Goal: Task Accomplishment & Management: Complete application form

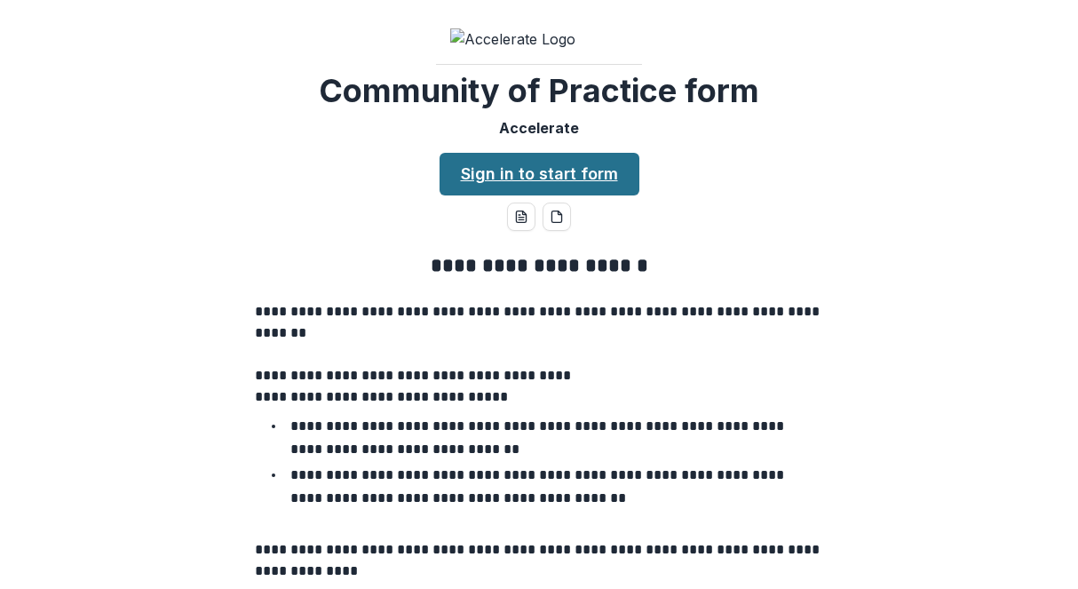
click at [536, 195] on link "Sign in to start form" at bounding box center [540, 174] width 200 height 43
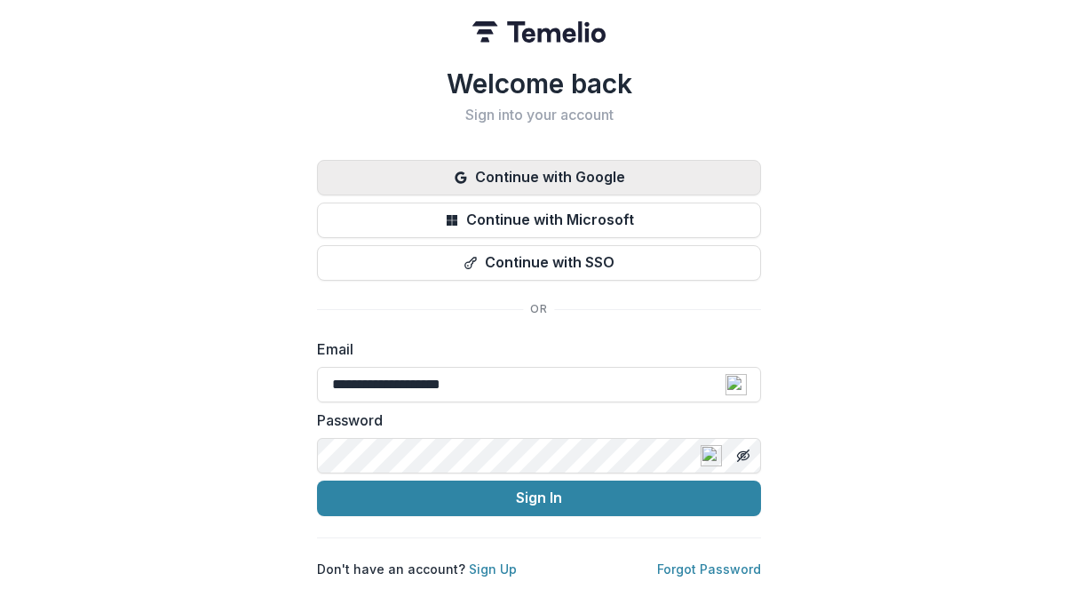
click at [550, 164] on button "Continue with Google" at bounding box center [539, 178] width 444 height 36
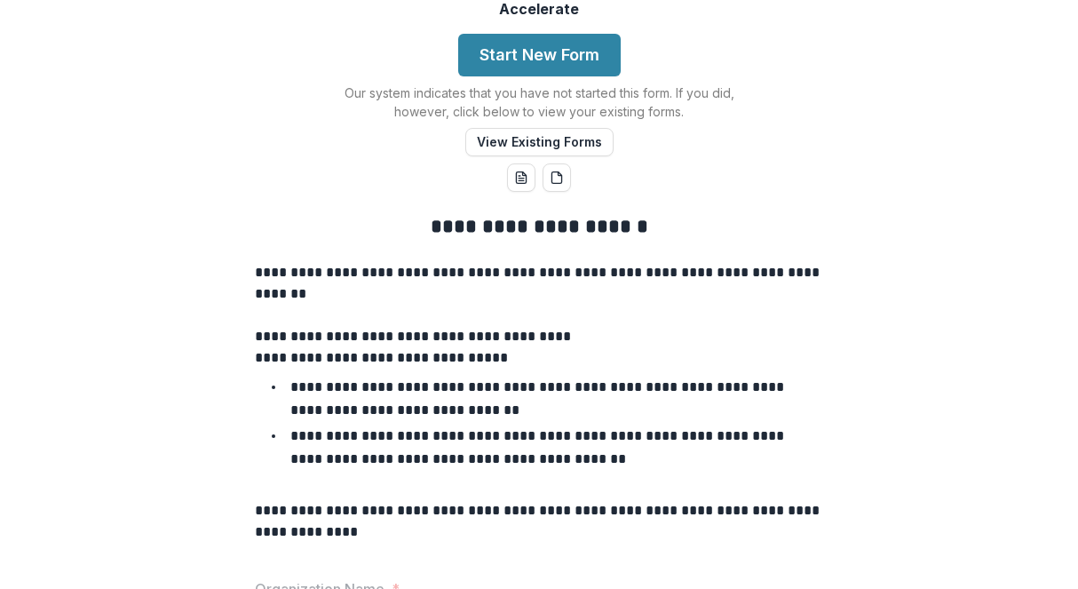
scroll to position [155, 0]
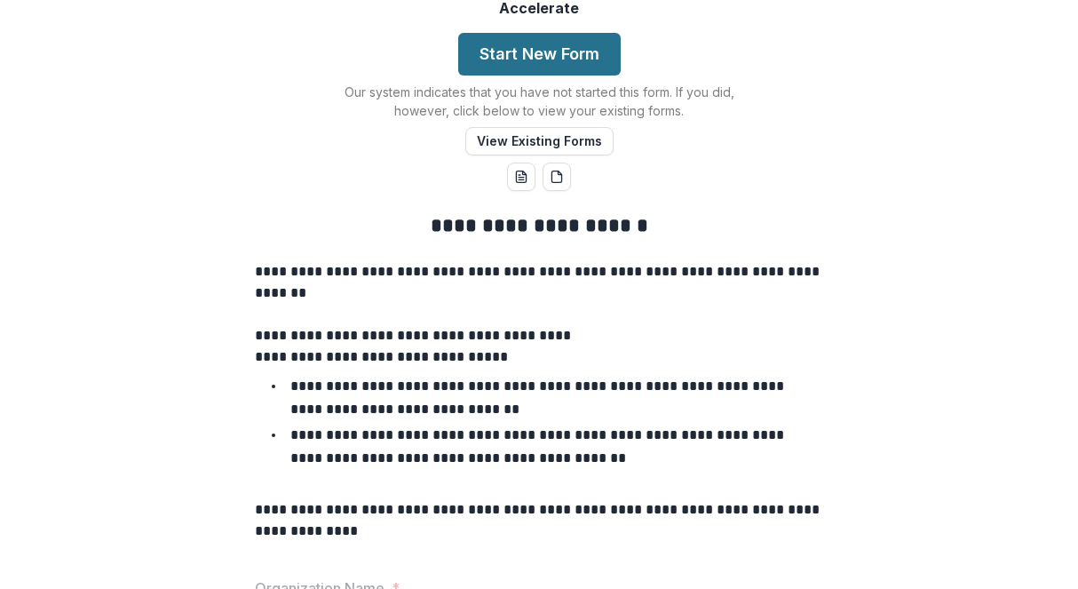
click at [520, 75] on button "Start New Form" at bounding box center [539, 54] width 163 height 43
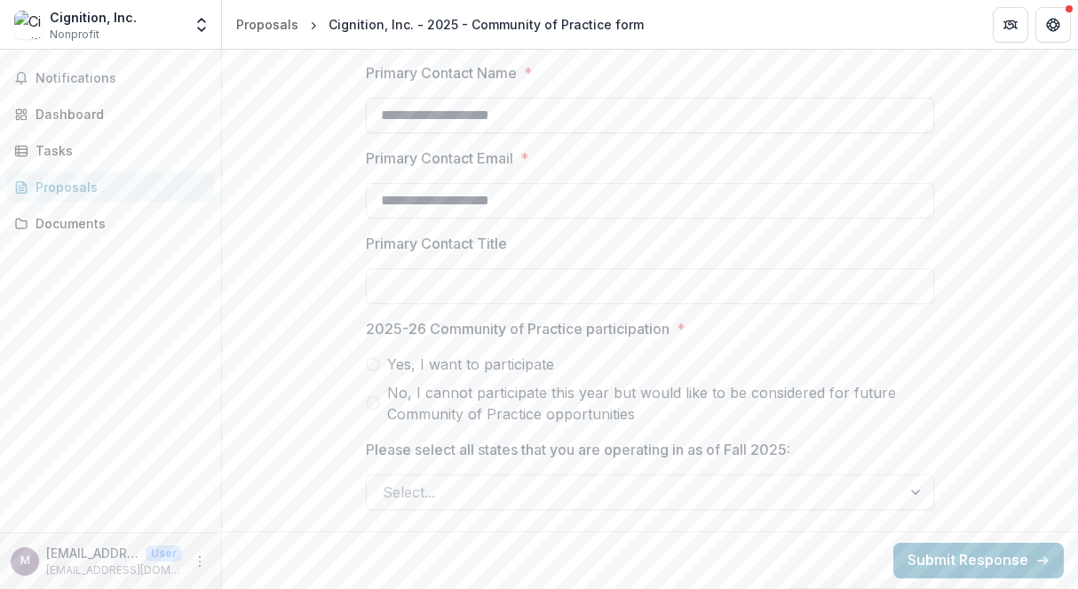
scroll to position [866, 0]
click at [624, 303] on input "Primary Contact Title" at bounding box center [650, 286] width 568 height 36
type input "**********"
click at [367, 362] on span at bounding box center [373, 364] width 14 height 14
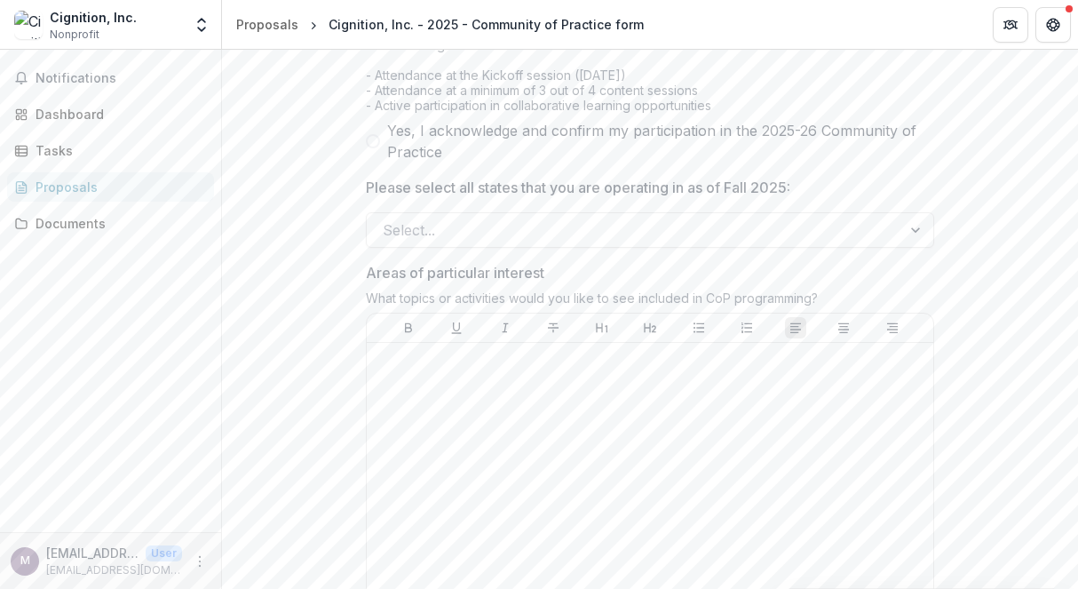
scroll to position [1194, 0]
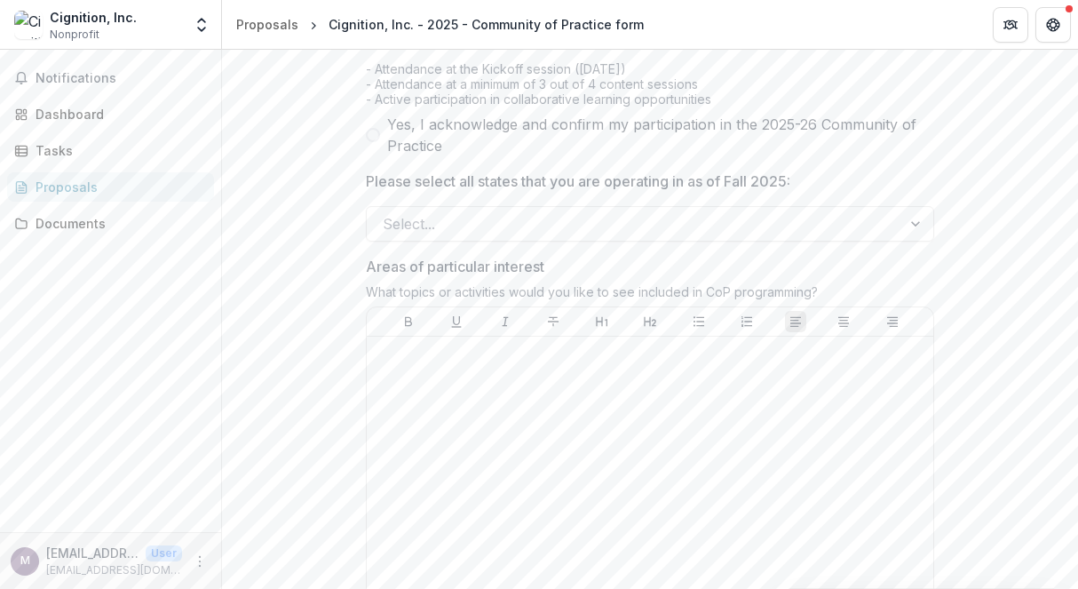
click at [369, 142] on span at bounding box center [373, 135] width 14 height 14
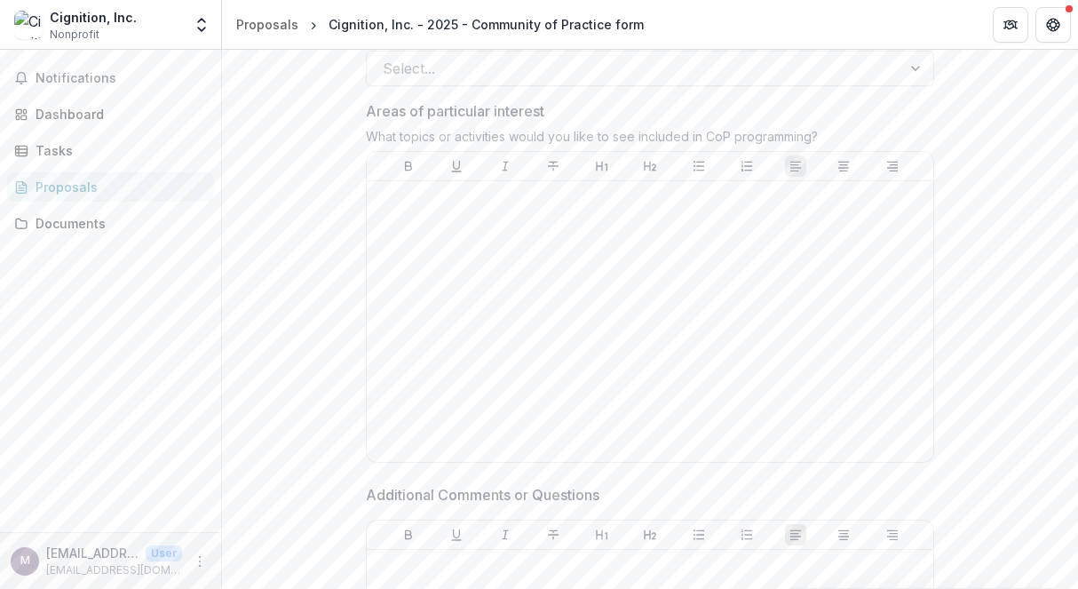
scroll to position [1349, 0]
click at [602, 81] on div at bounding box center [634, 68] width 503 height 25
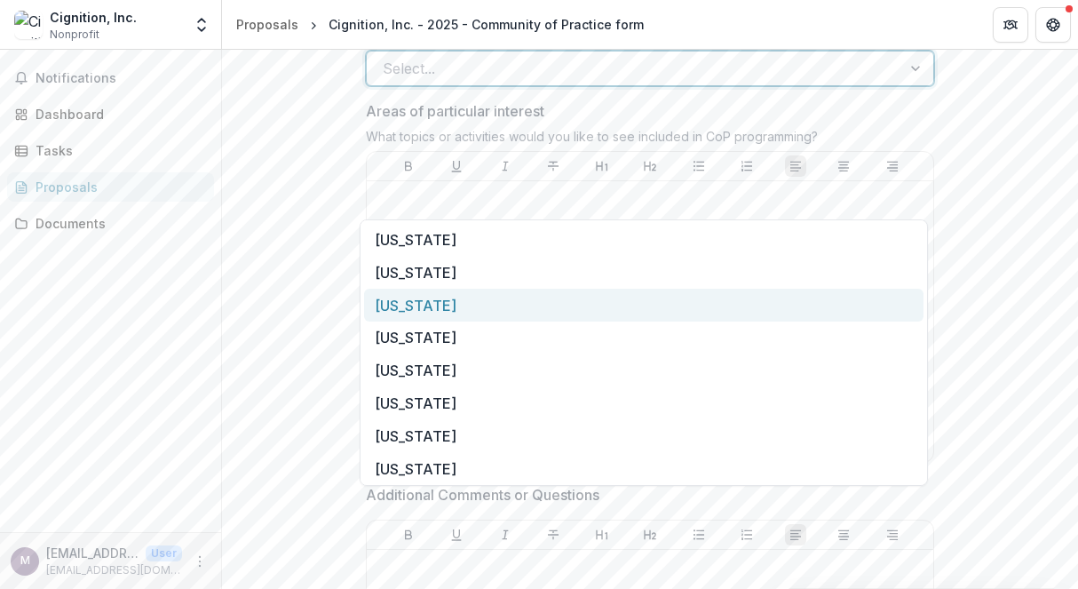
click at [445, 303] on div "Arizona" at bounding box center [644, 305] width 560 height 33
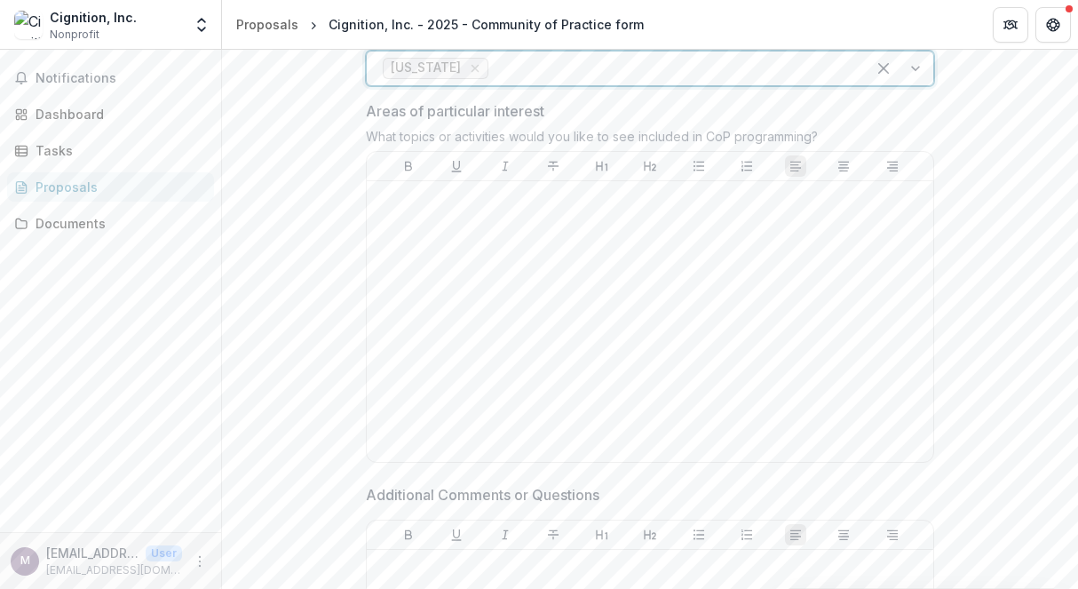
click at [910, 85] on div at bounding box center [900, 69] width 68 height 34
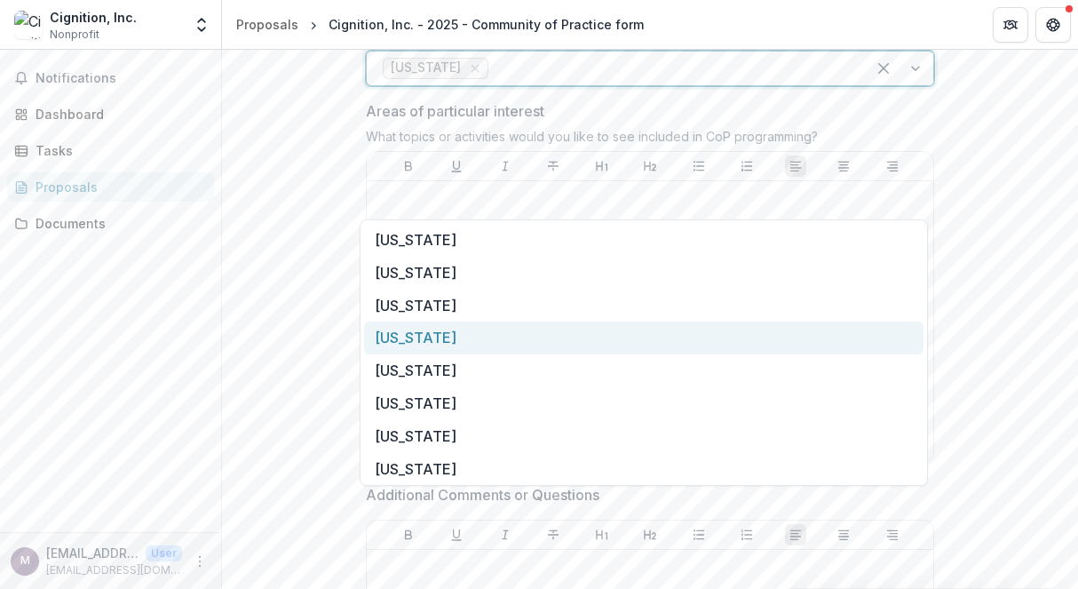
click at [433, 339] on div "California" at bounding box center [644, 338] width 560 height 33
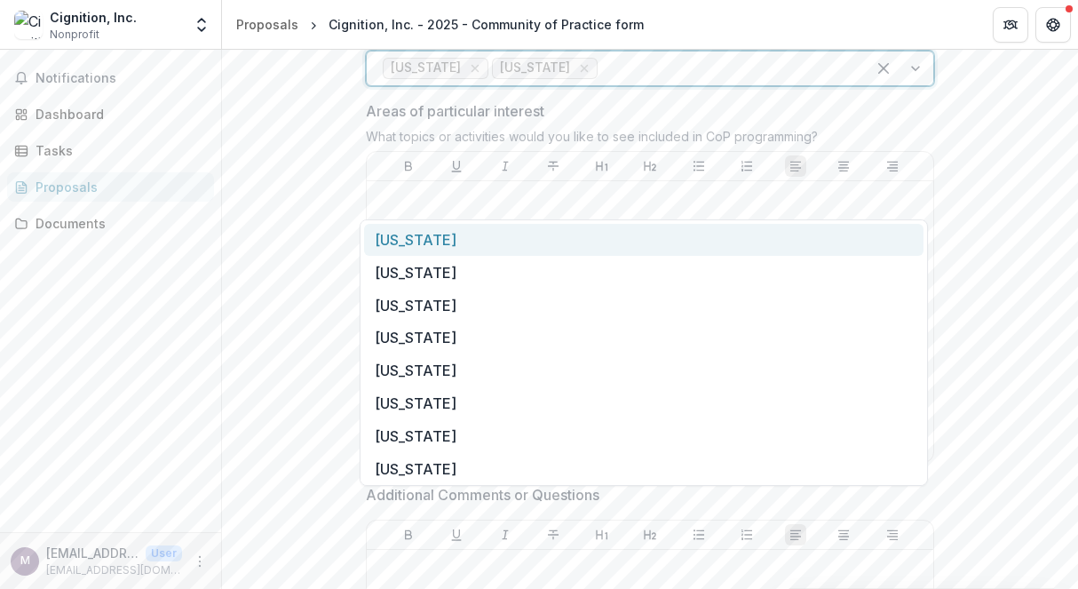
click at [909, 85] on div at bounding box center [900, 69] width 68 height 34
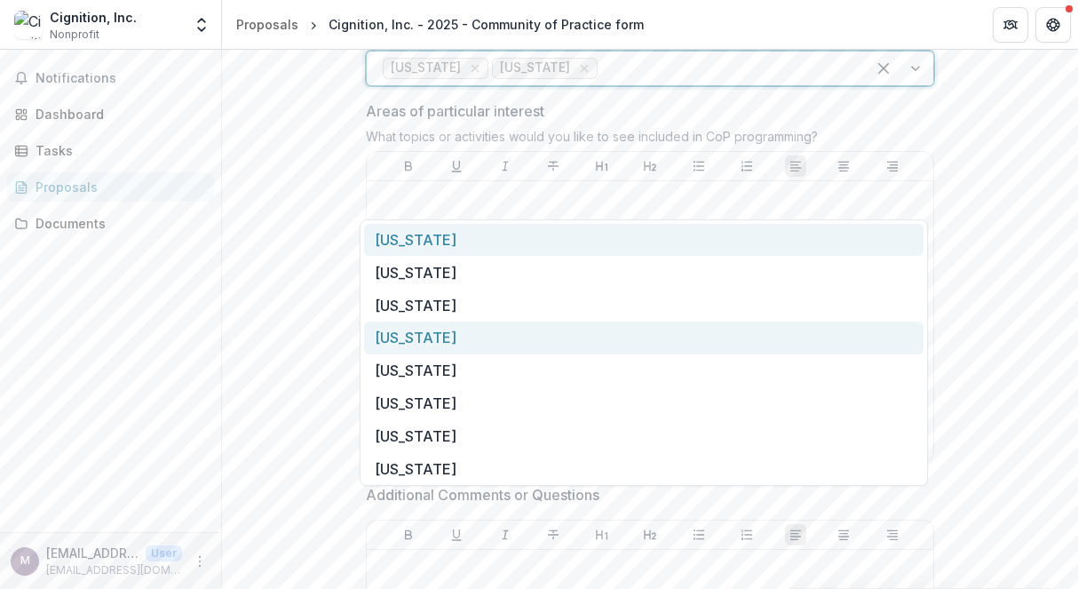
click at [450, 338] on div "Colorado" at bounding box center [644, 338] width 560 height 33
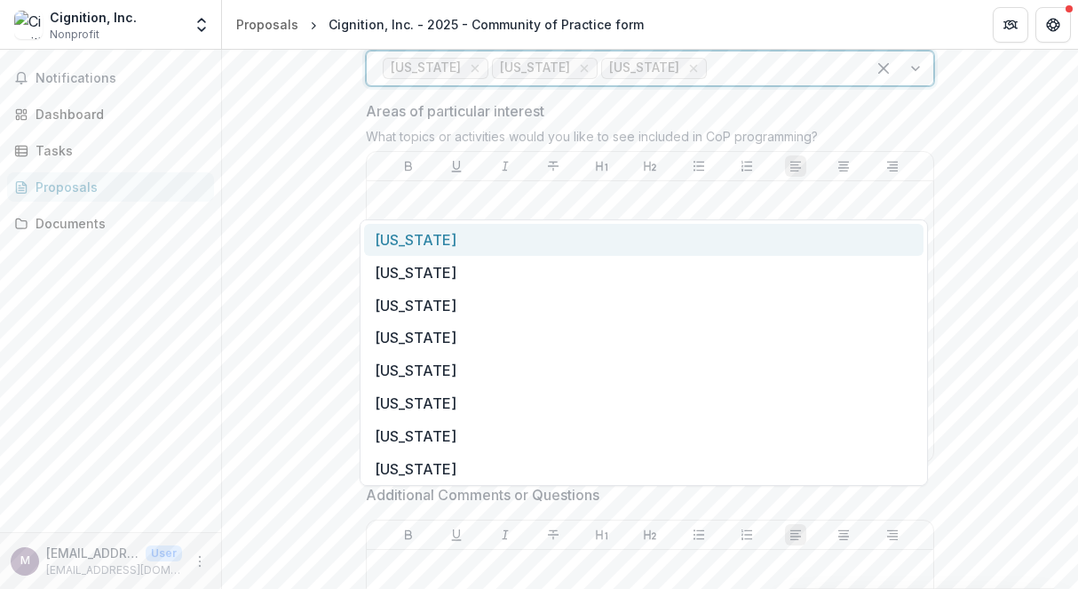
click at [908, 85] on div at bounding box center [900, 69] width 68 height 34
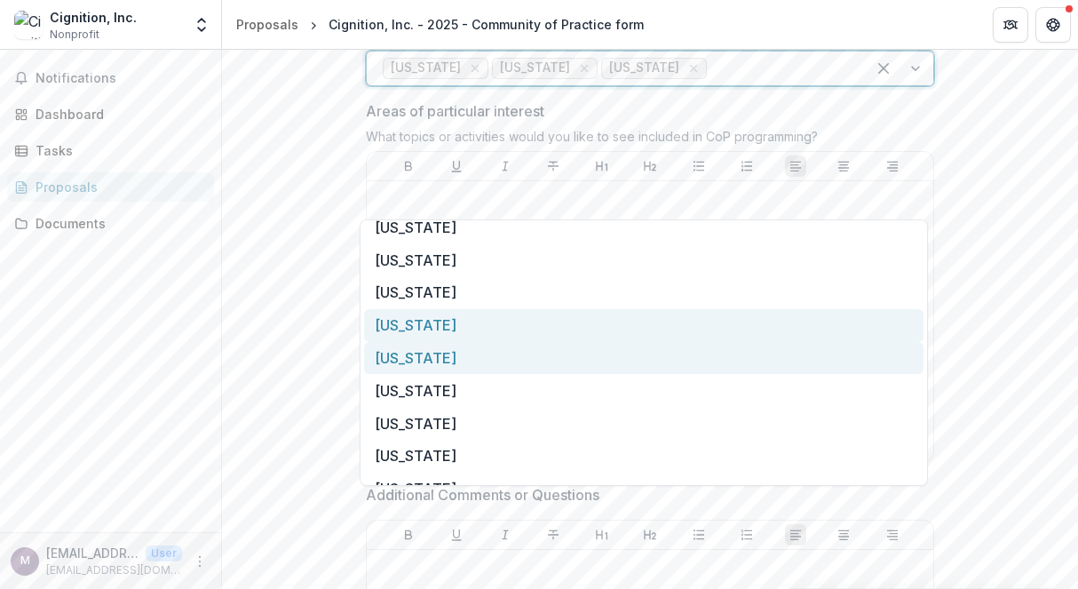
scroll to position [52, 0]
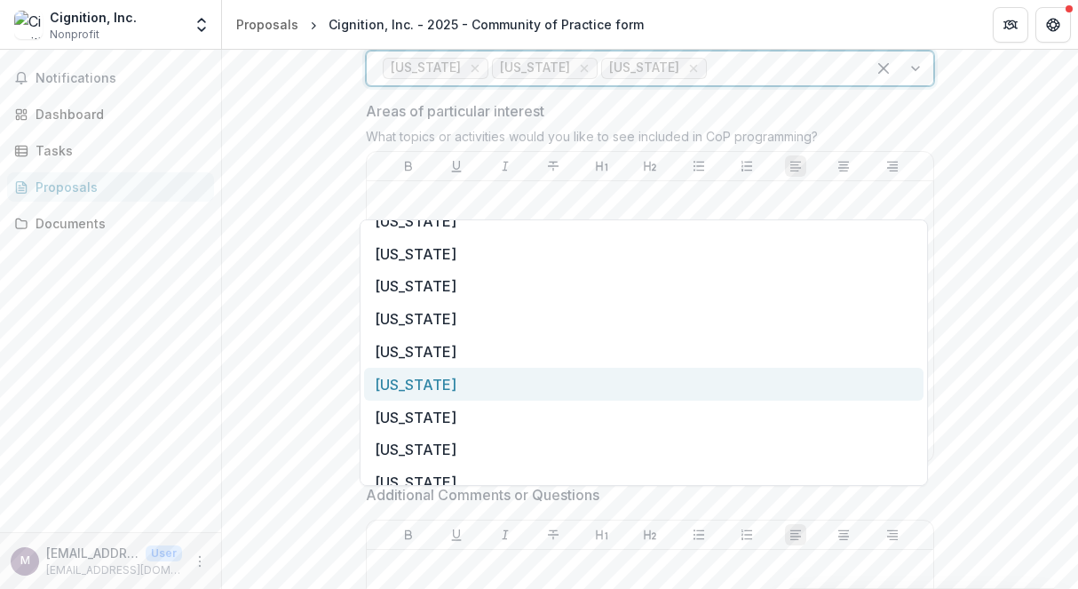
click at [495, 378] on div "Florida" at bounding box center [644, 384] width 560 height 33
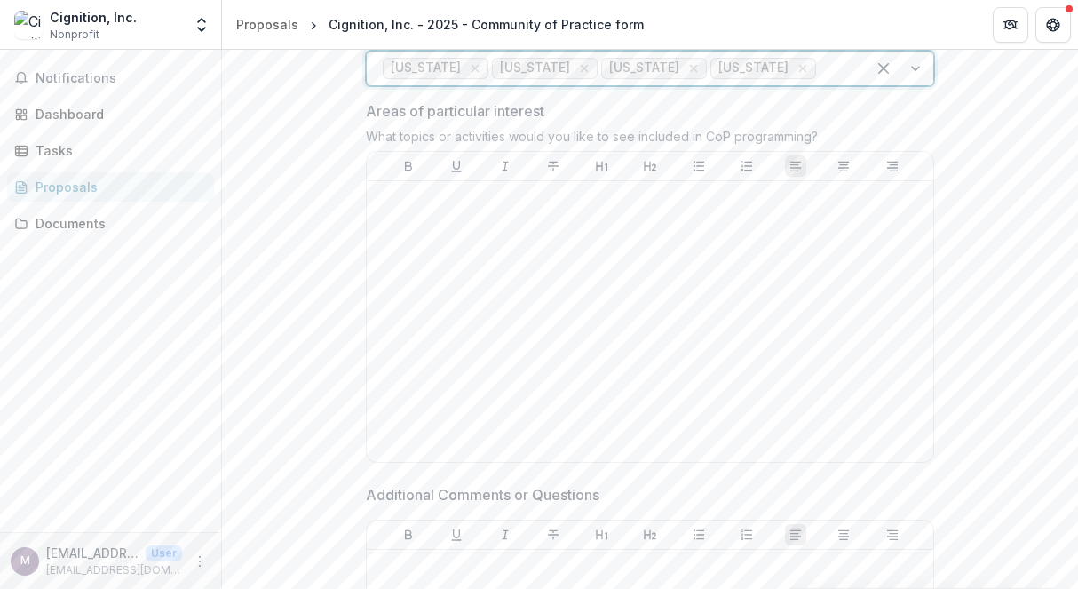
click at [911, 85] on div at bounding box center [900, 69] width 68 height 34
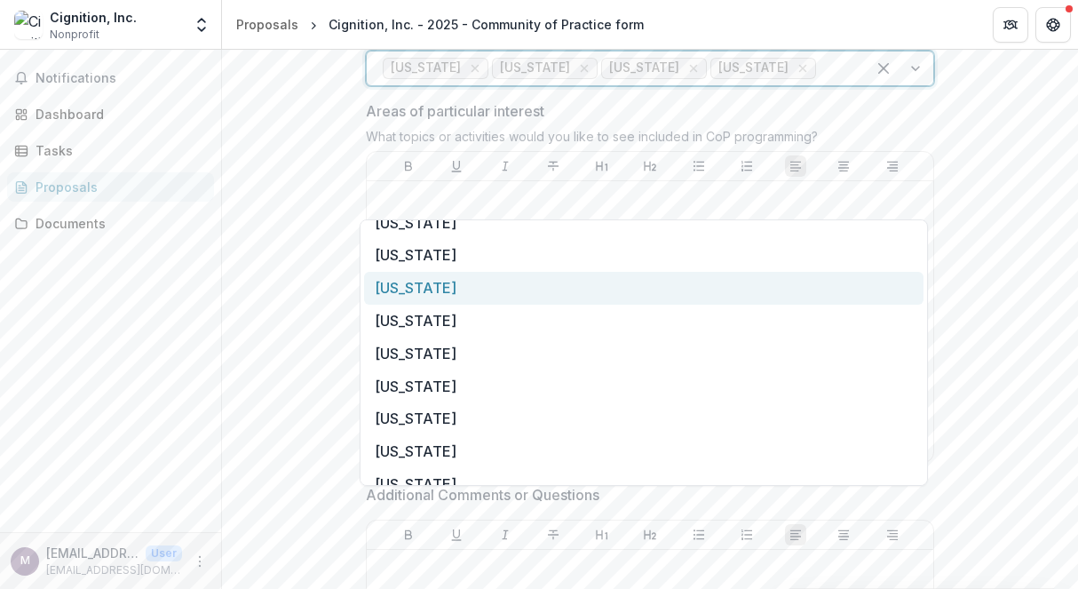
scroll to position [86, 0]
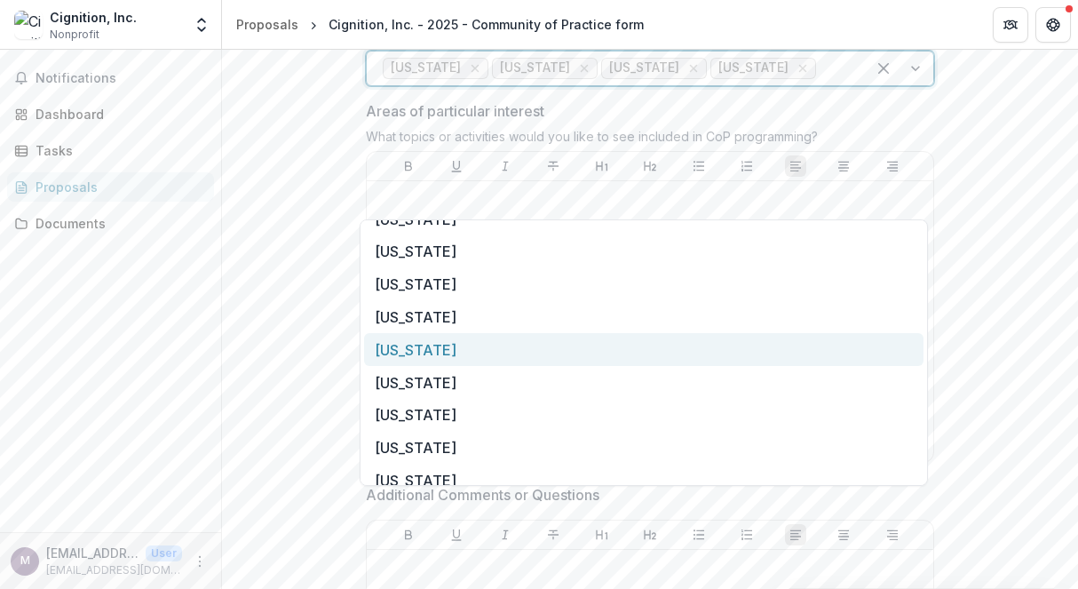
click at [415, 346] on div "Georgia" at bounding box center [644, 349] width 560 height 33
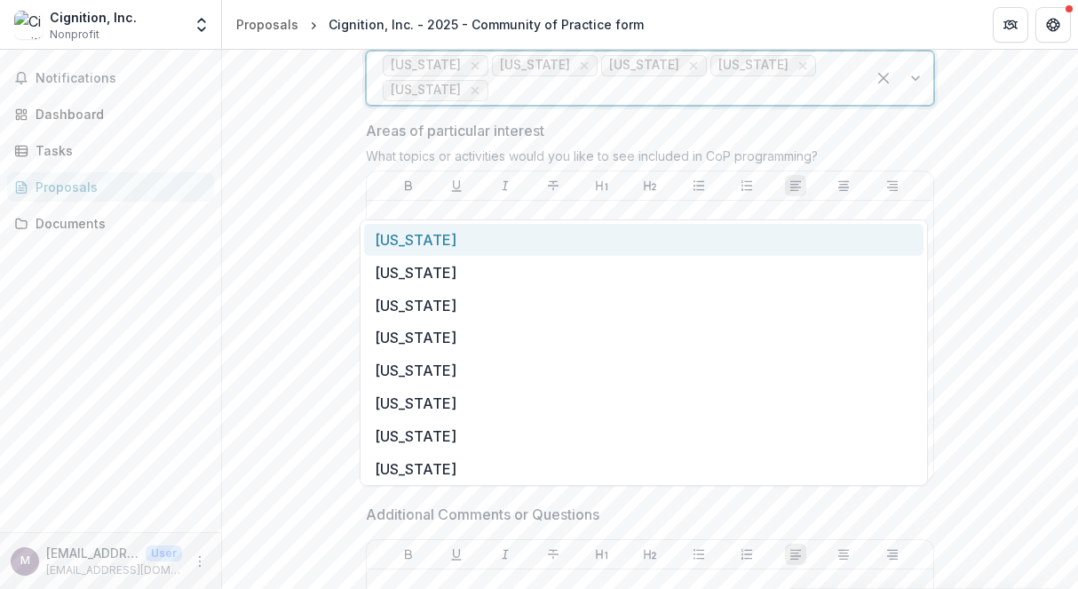
click at [914, 105] on div at bounding box center [900, 78] width 68 height 53
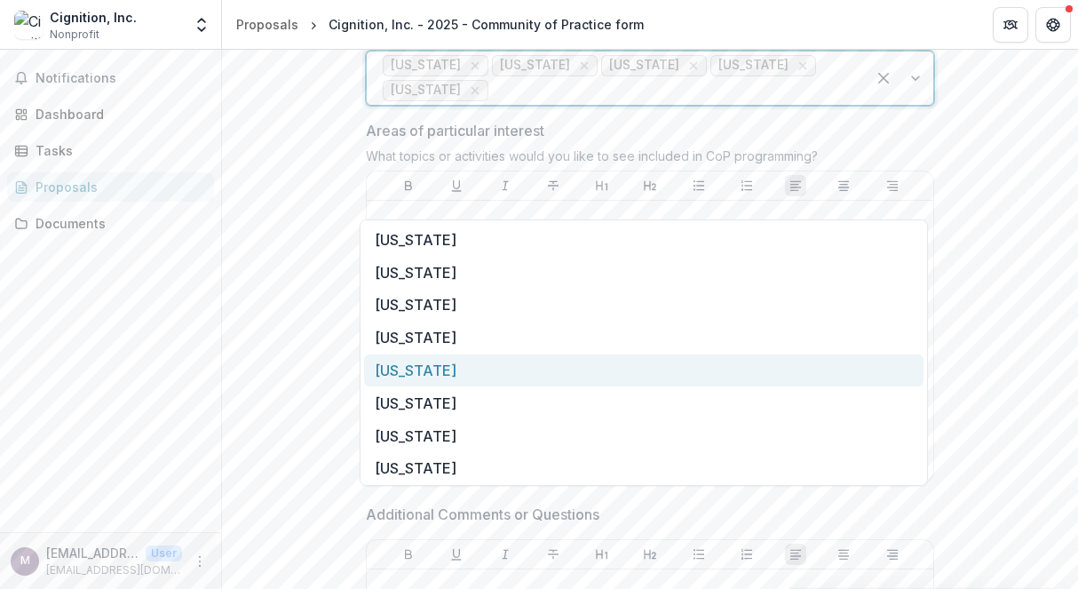
scroll to position [35, 0]
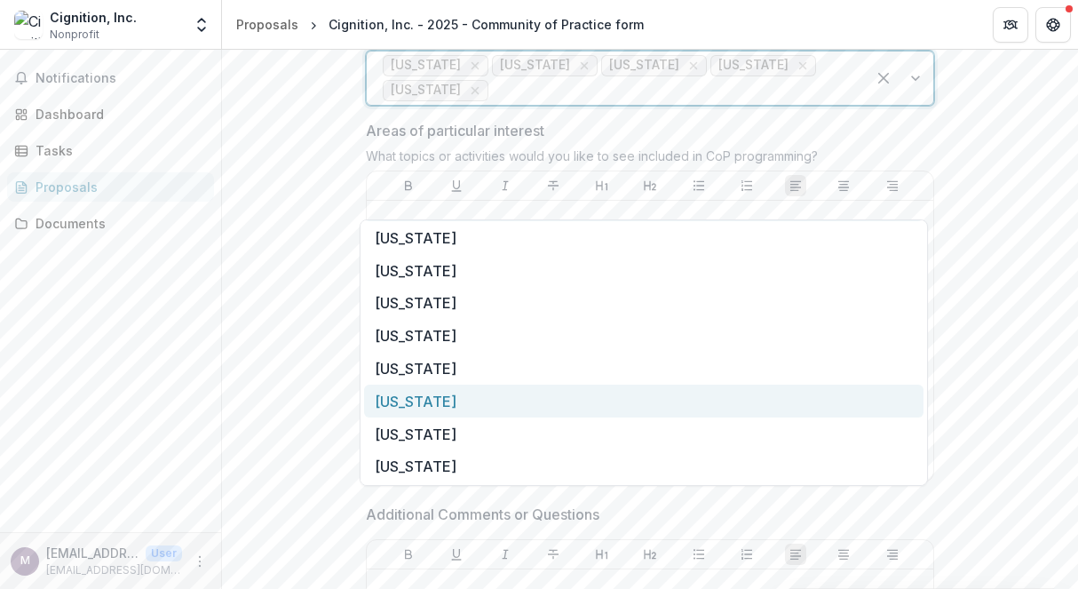
click at [410, 401] on div "Hawaii" at bounding box center [644, 401] width 560 height 33
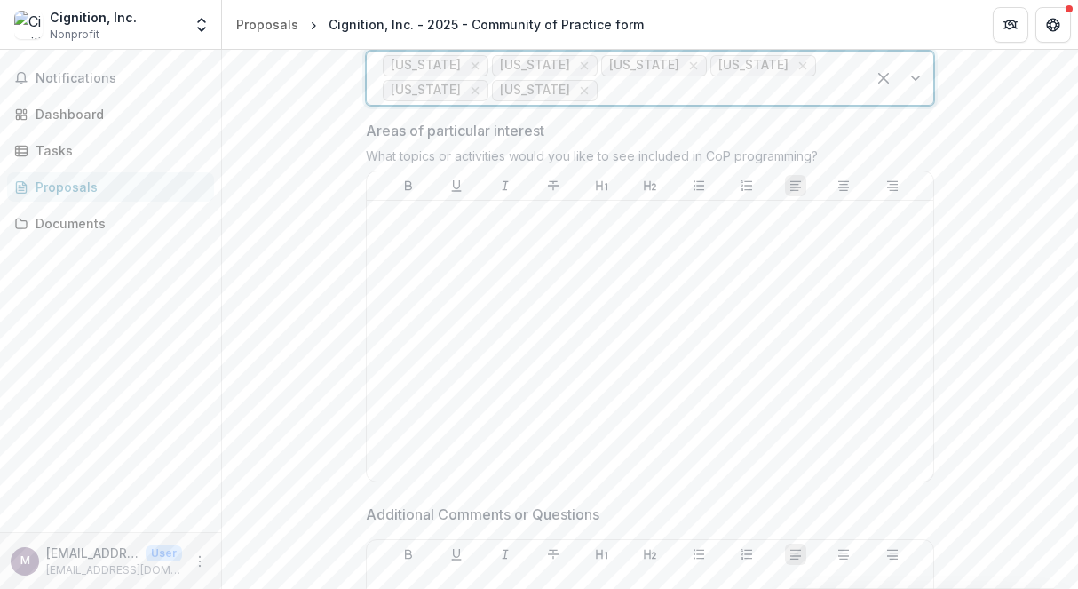
click at [910, 105] on div at bounding box center [900, 78] width 68 height 53
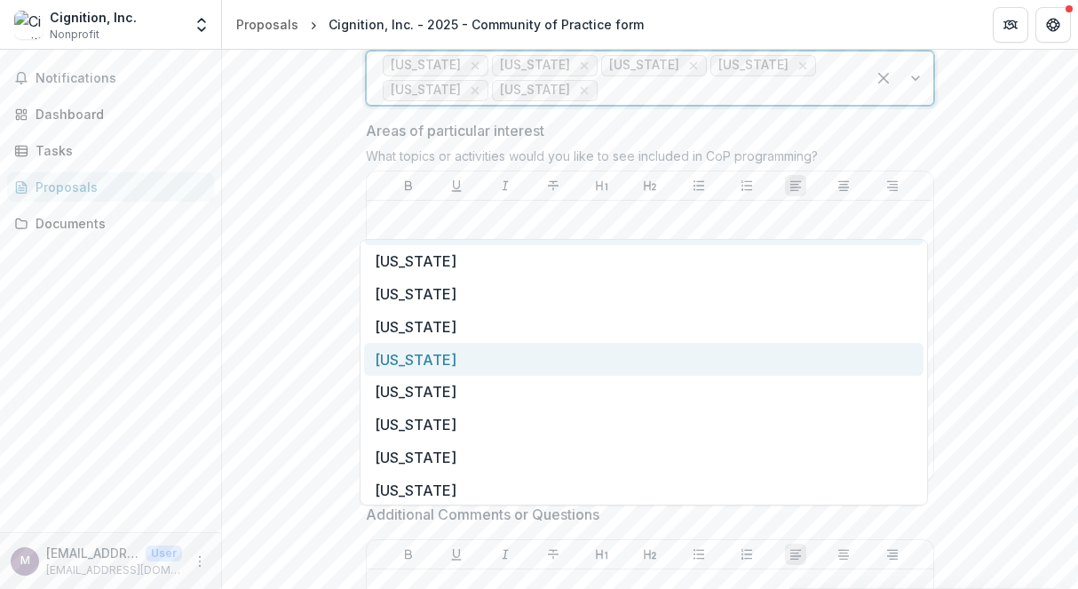
scroll to position [433, 0]
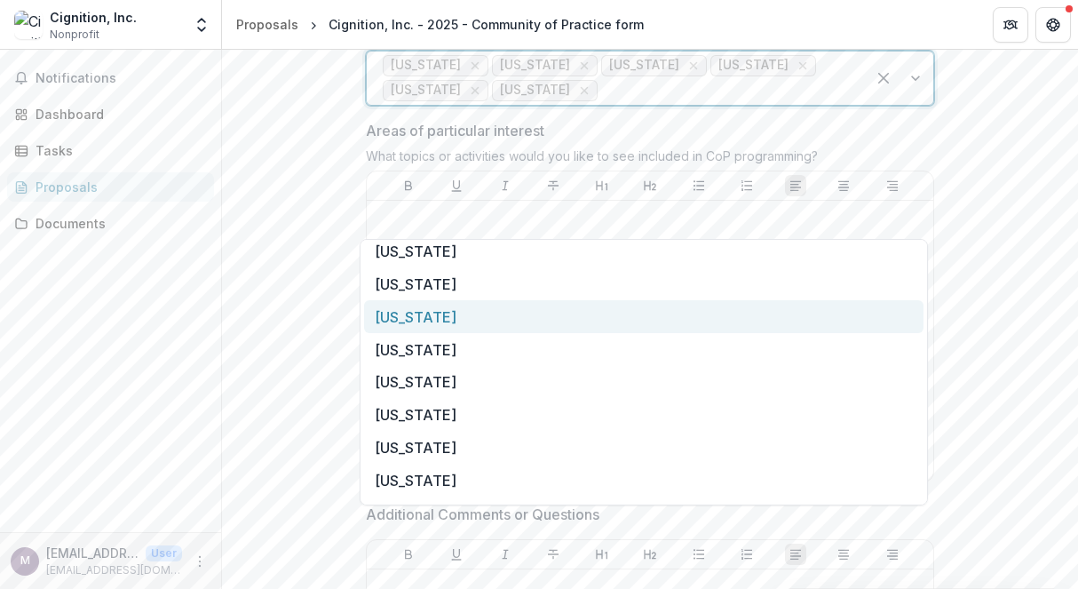
click at [580, 312] on div "Massachusetts" at bounding box center [644, 316] width 560 height 33
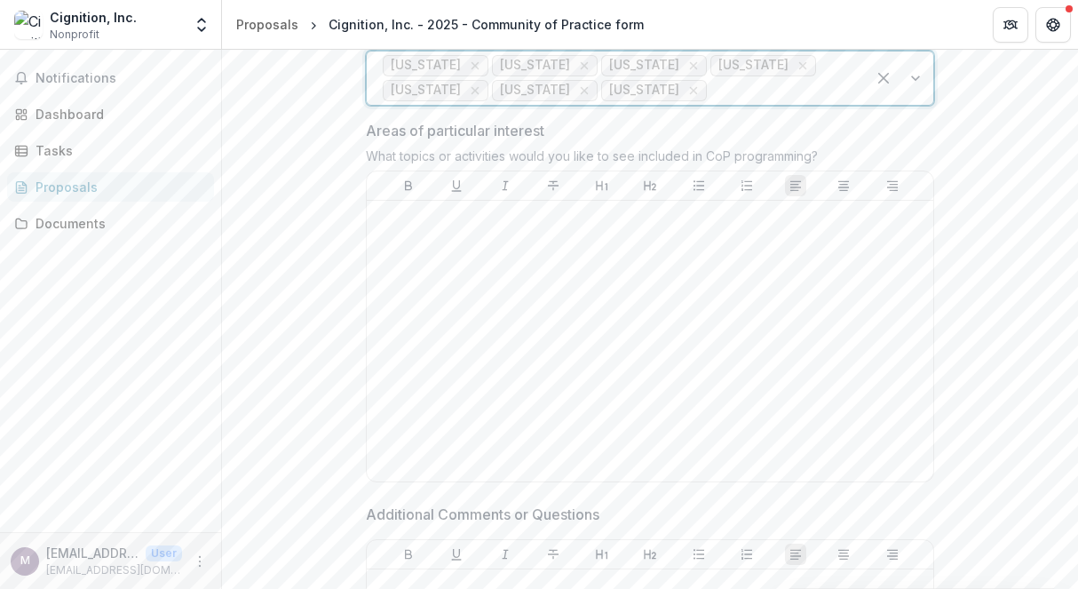
click at [911, 105] on div at bounding box center [900, 78] width 68 height 53
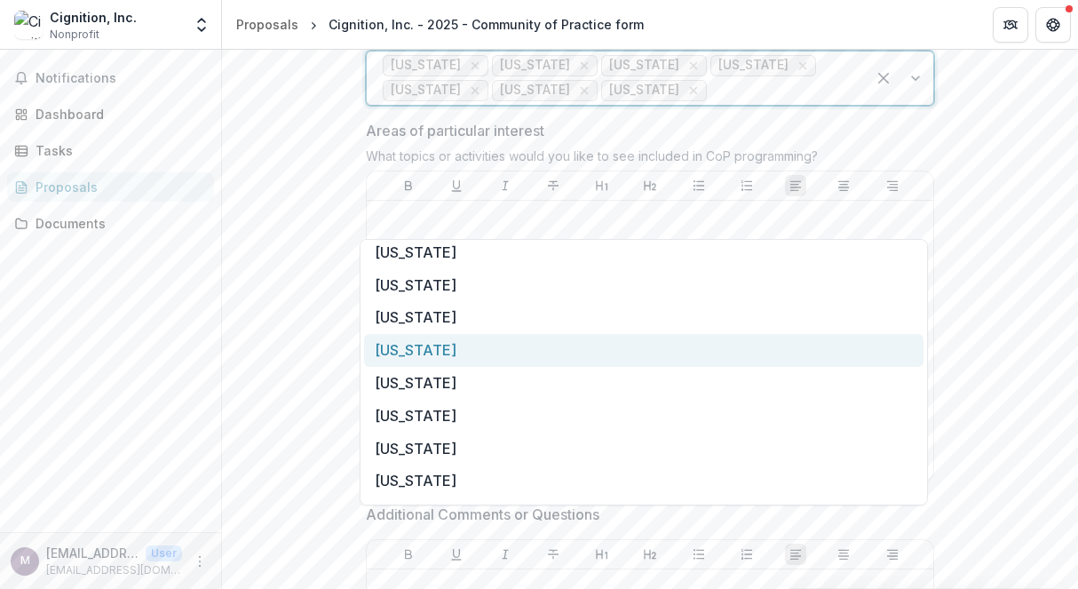
scroll to position [346, 0]
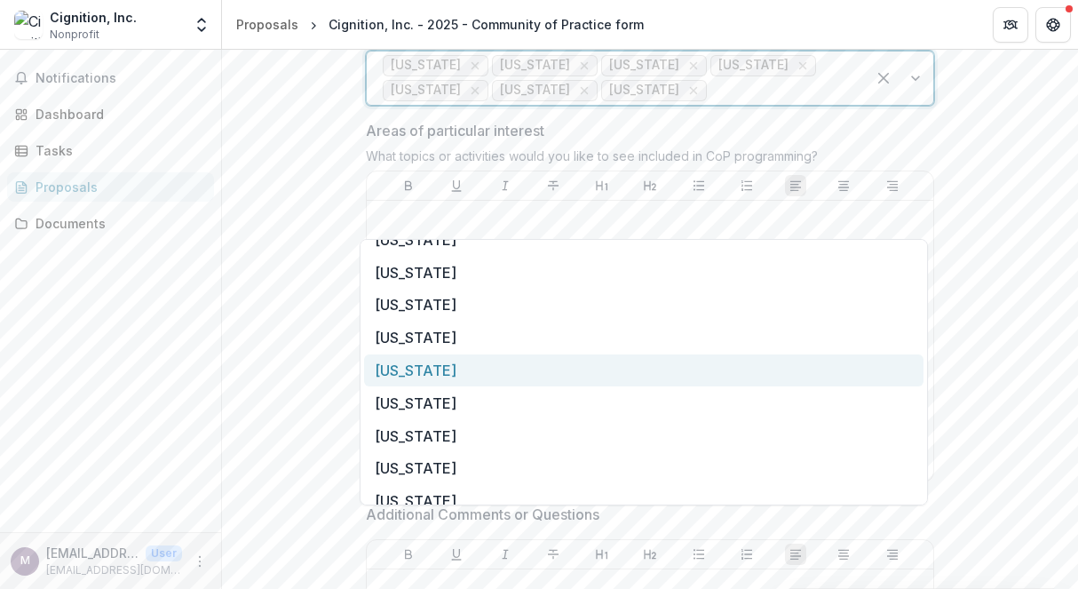
click at [522, 370] on div "Maryland" at bounding box center [644, 370] width 560 height 33
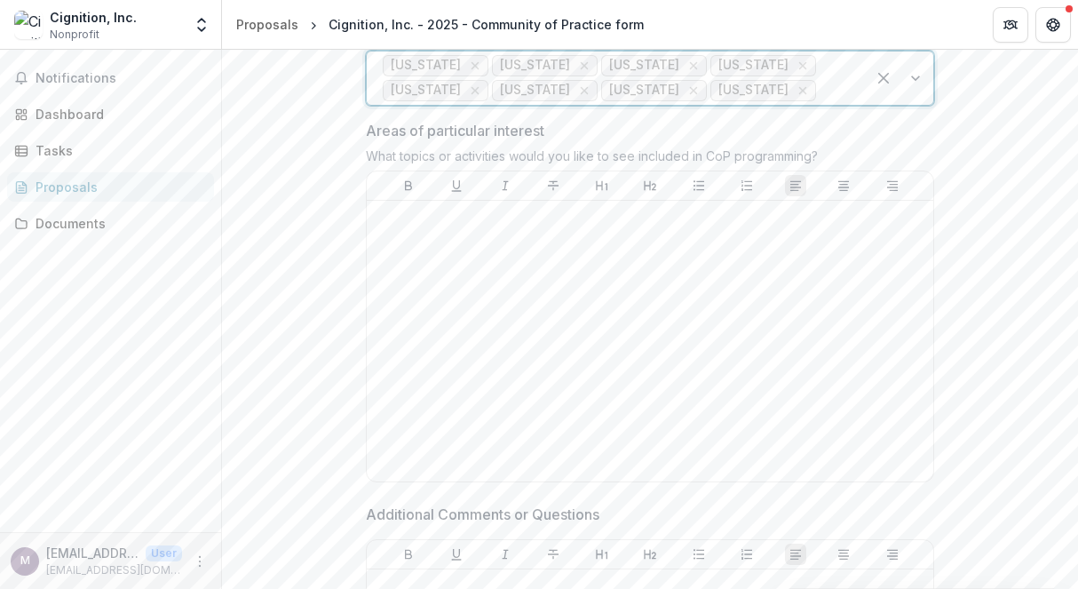
click at [906, 105] on div at bounding box center [900, 78] width 68 height 53
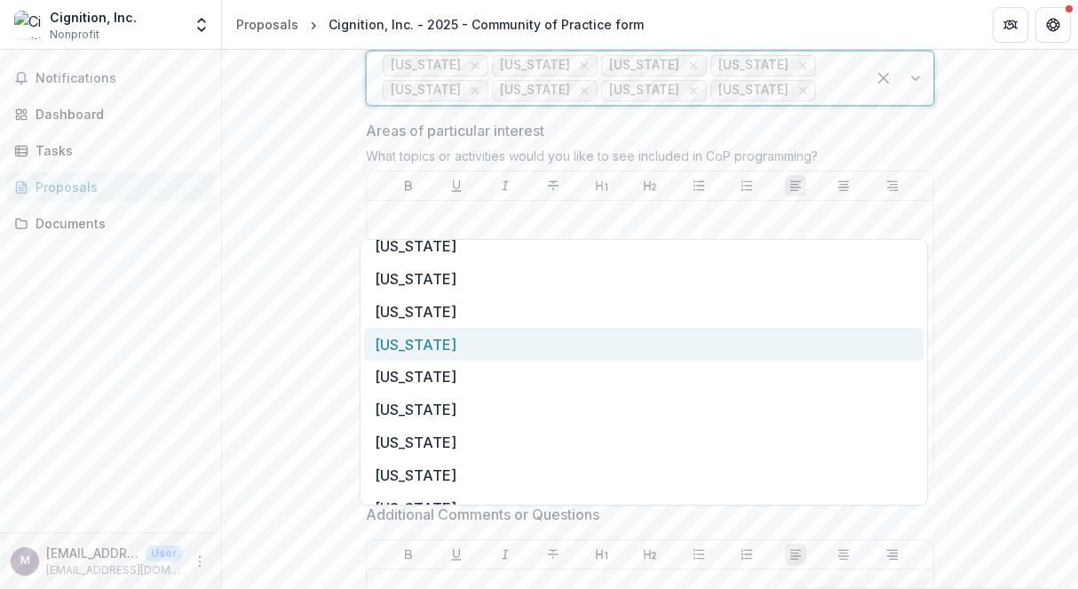
scroll to position [744, 0]
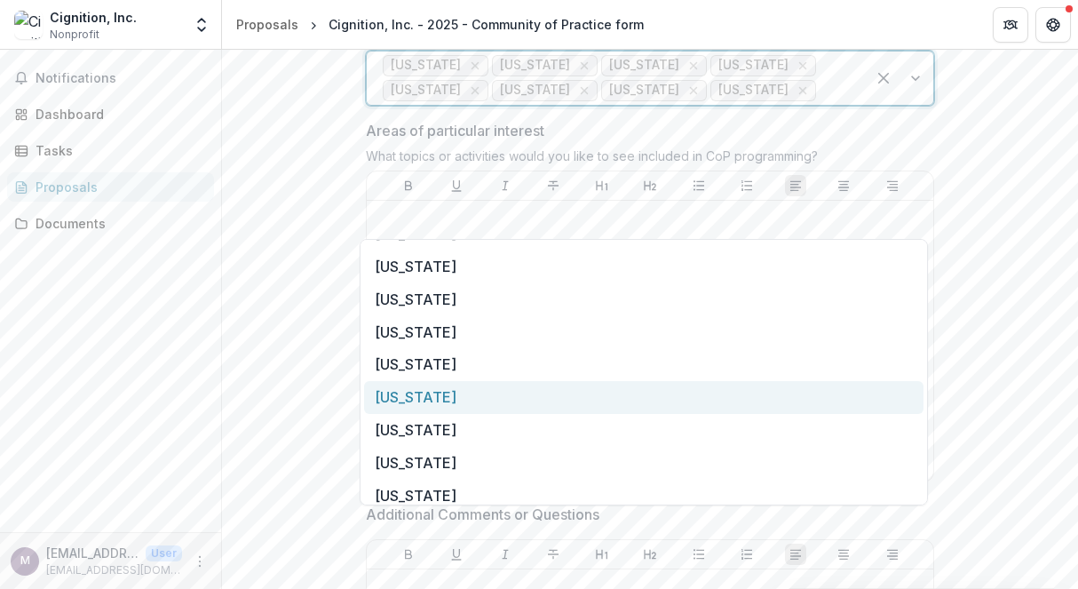
click at [457, 407] on div "Ohio" at bounding box center [644, 397] width 560 height 33
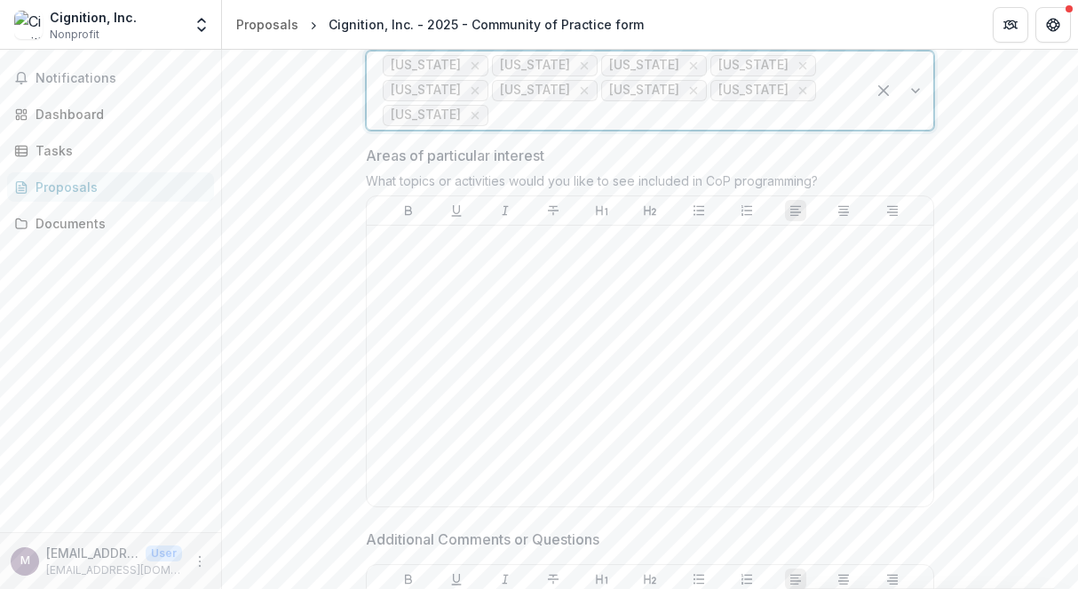
click at [910, 130] on div at bounding box center [900, 91] width 68 height 78
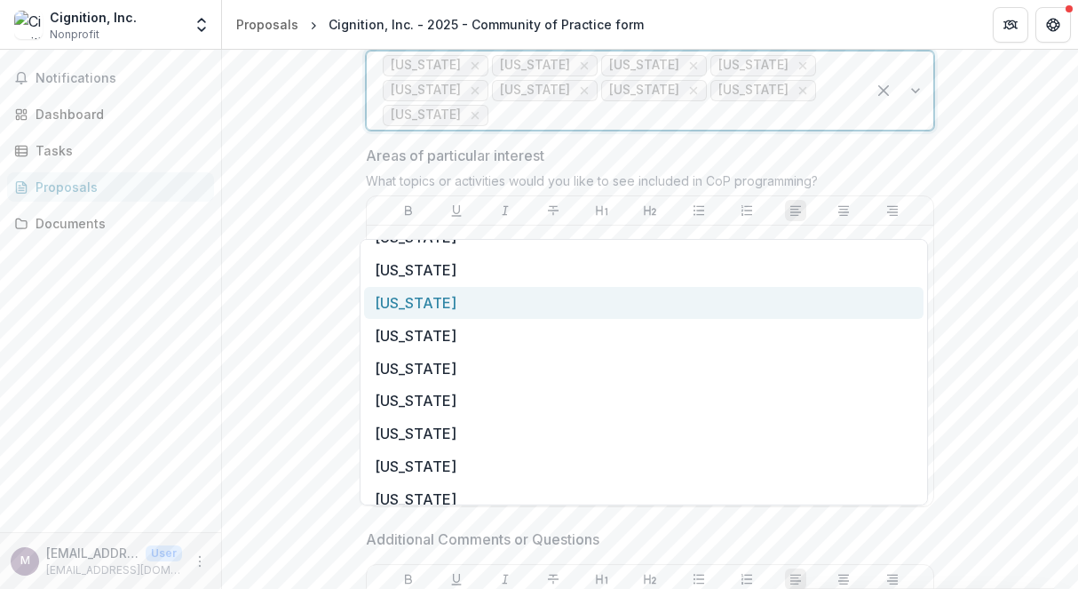
scroll to position [883, 0]
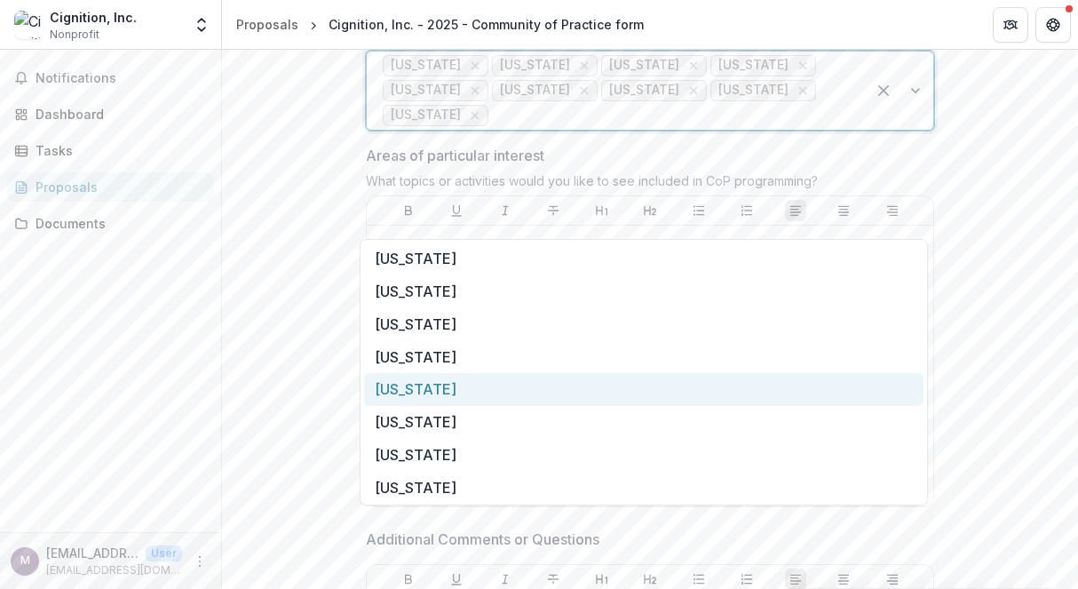
click at [573, 380] on div "South Carolina" at bounding box center [644, 389] width 560 height 33
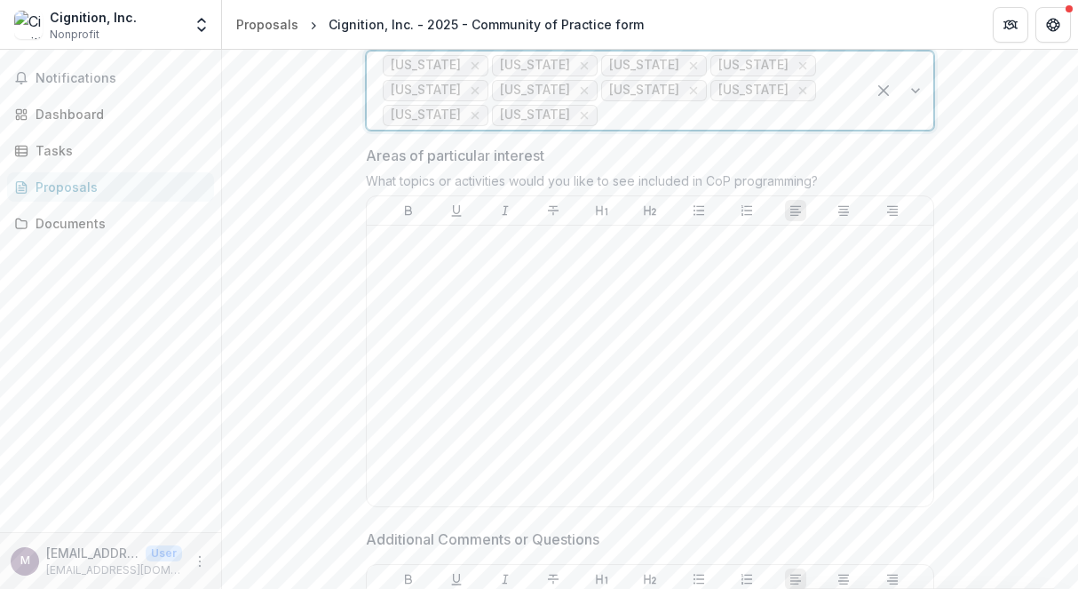
click at [910, 130] on div at bounding box center [900, 91] width 68 height 78
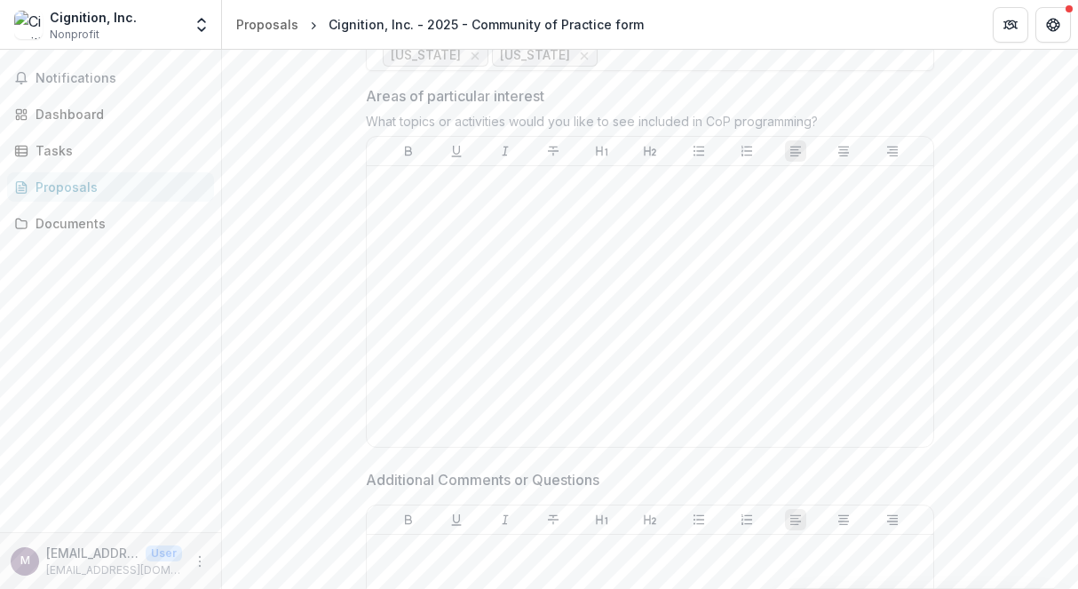
scroll to position [1436, 0]
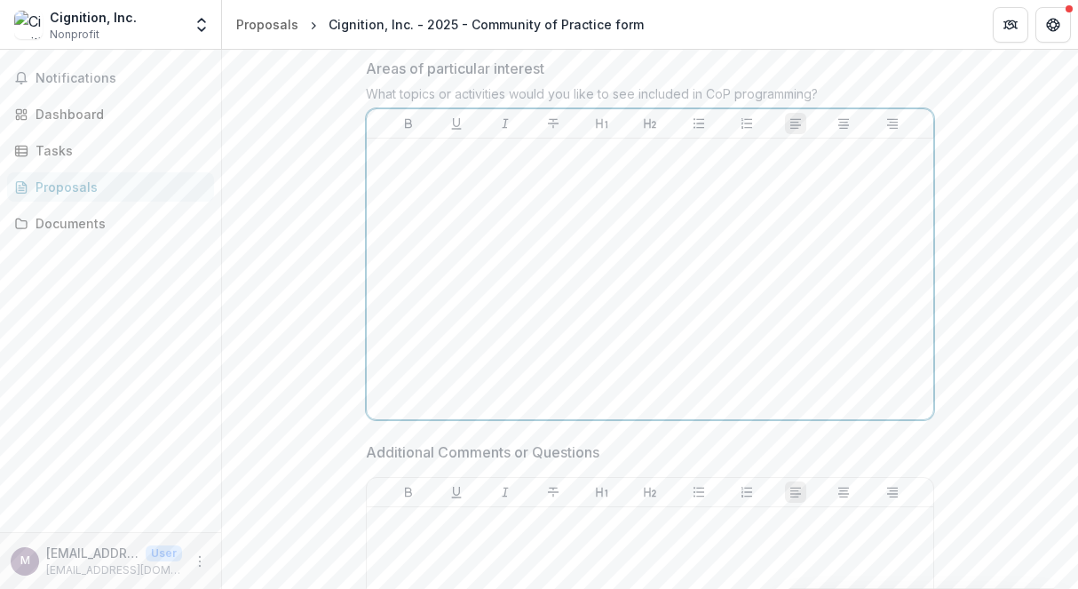
click at [536, 326] on div at bounding box center [650, 279] width 552 height 266
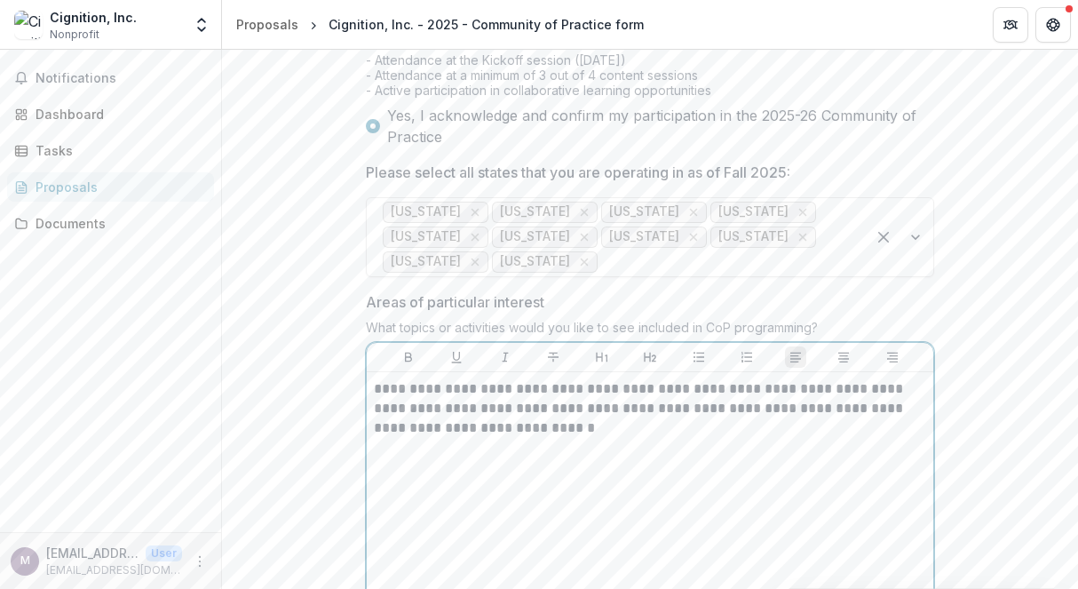
scroll to position [1194, 0]
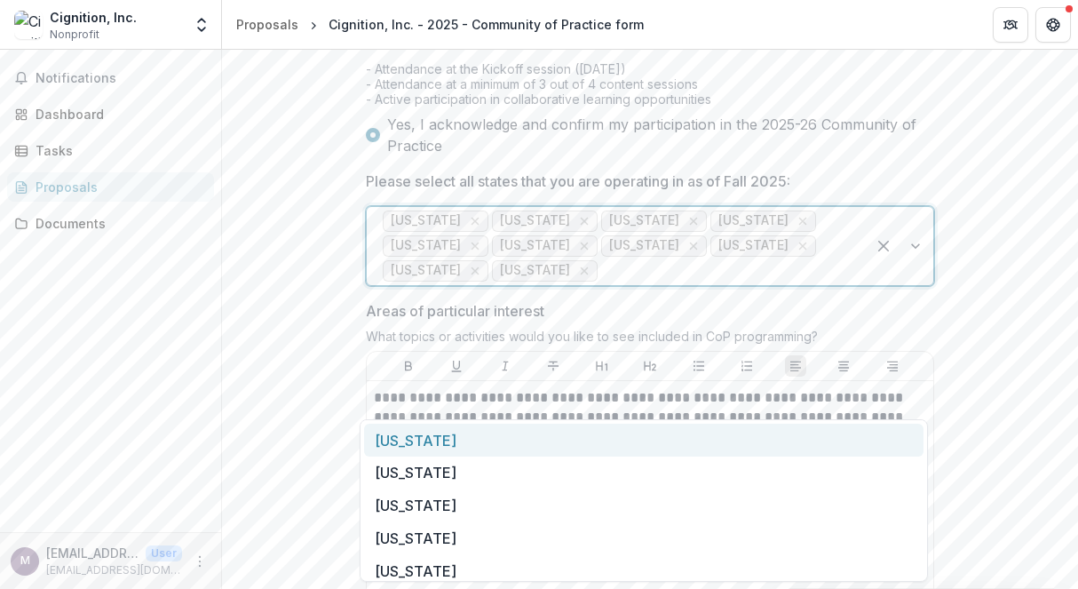
click at [601, 283] on div at bounding box center [725, 270] width 249 height 25
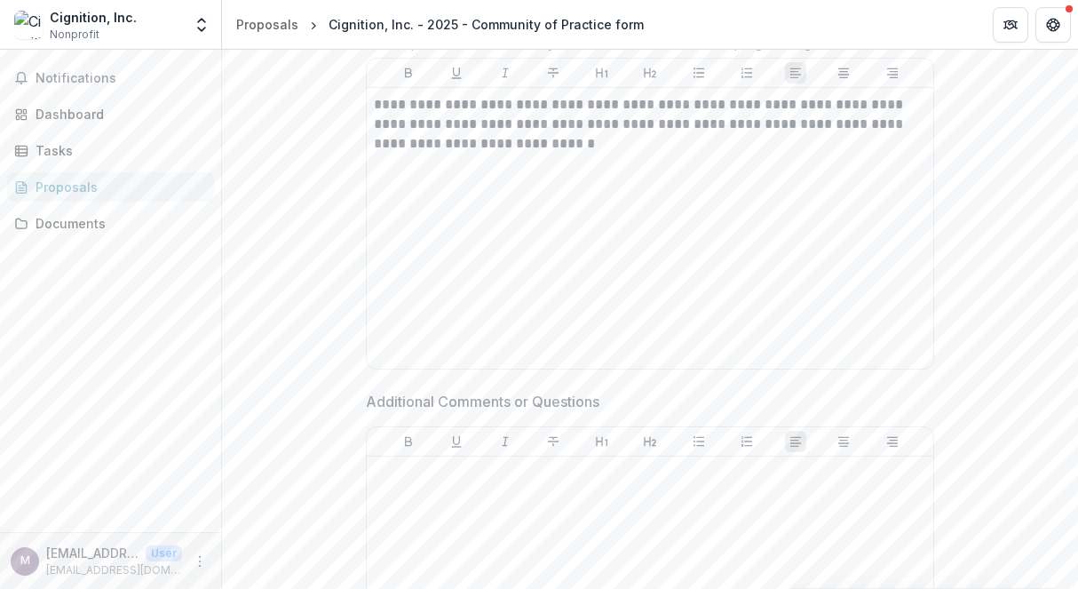
scroll to position [1520, 0]
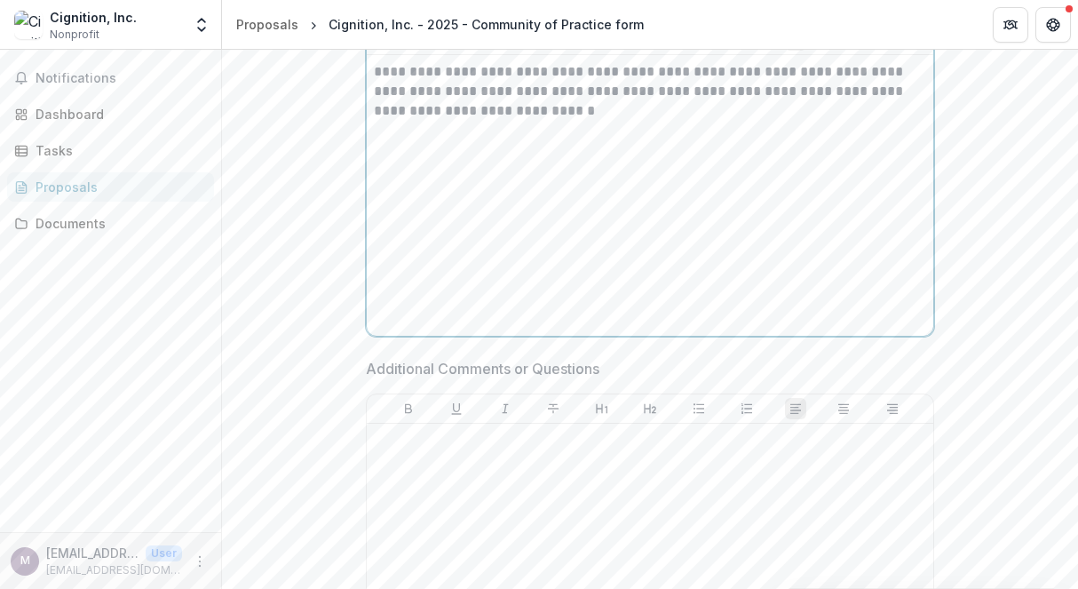
click at [475, 288] on div "**********" at bounding box center [650, 195] width 552 height 266
click at [534, 121] on p "**********" at bounding box center [650, 91] width 552 height 59
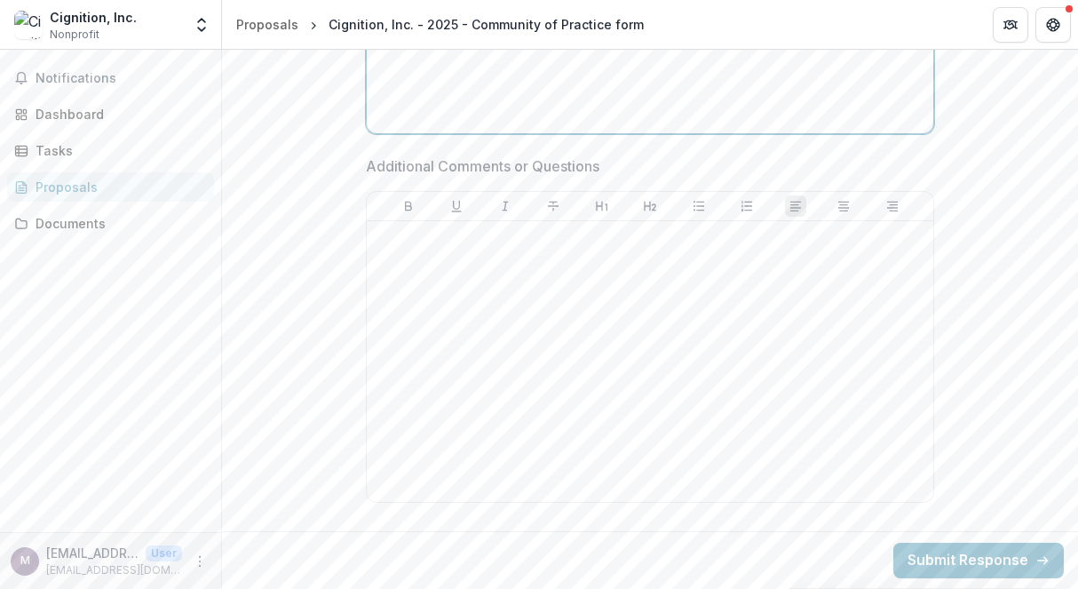
scroll to position [1849, 0]
click at [955, 553] on button "Submit Response" at bounding box center [979, 561] width 171 height 36
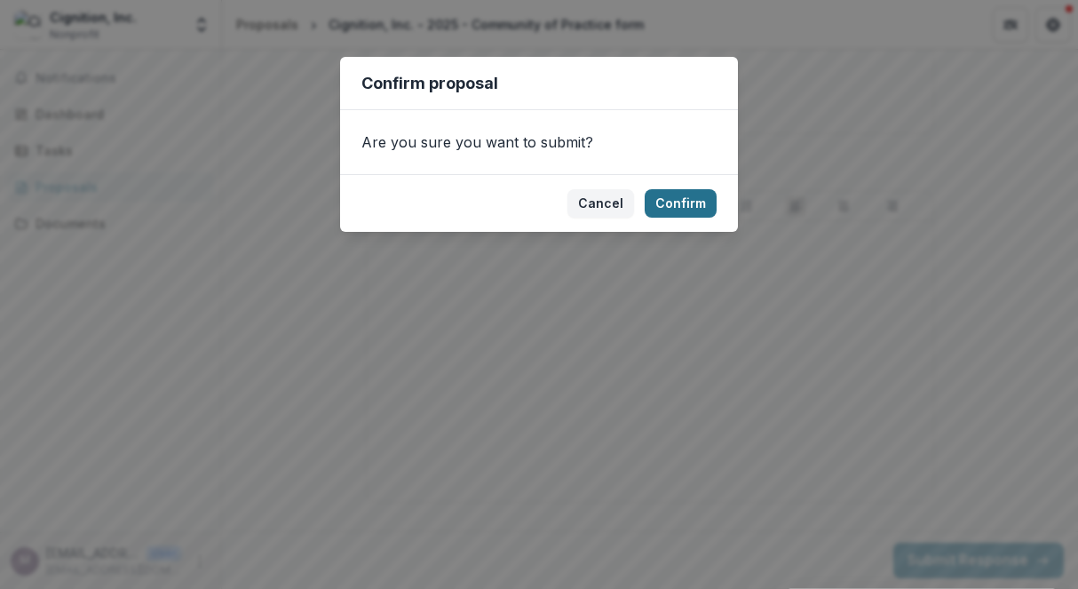
click at [674, 197] on button "Confirm" at bounding box center [681, 203] width 72 height 28
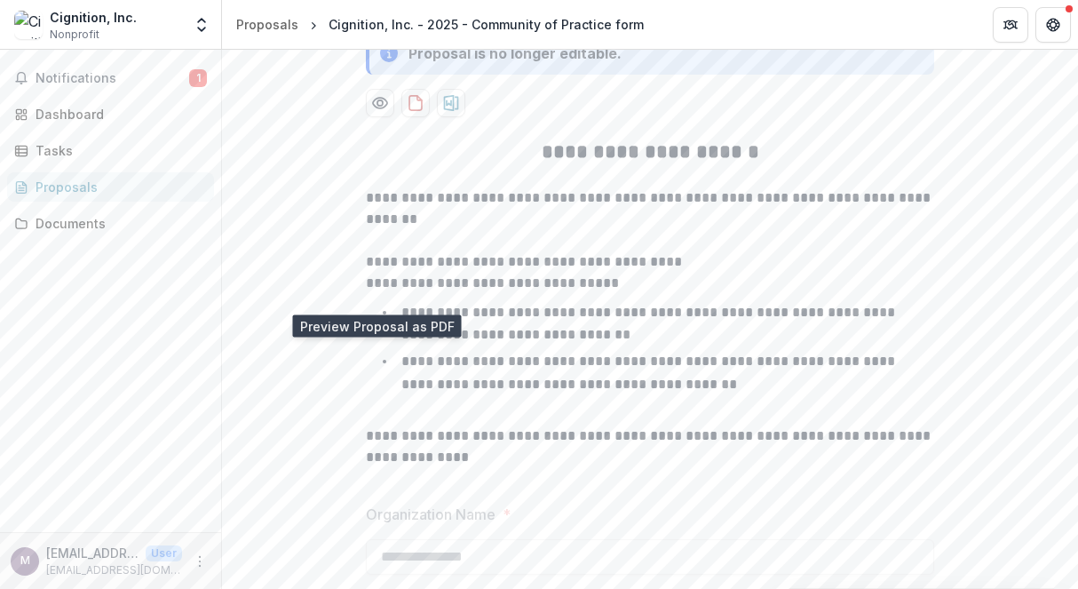
scroll to position [0, 0]
